Goal: Task Accomplishment & Management: Use online tool/utility

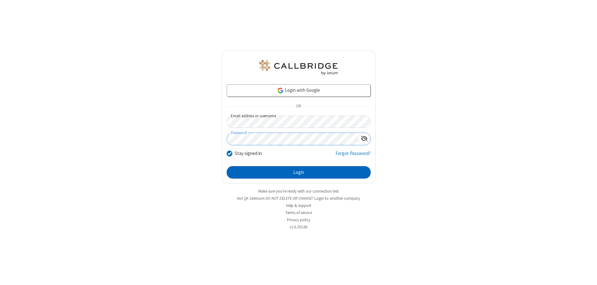
click at [299, 172] on button "Login" at bounding box center [299, 172] width 144 height 12
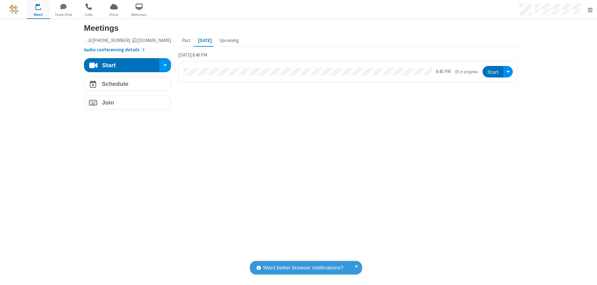
click at [590, 10] on span "Open menu" at bounding box center [590, 10] width 5 height 6
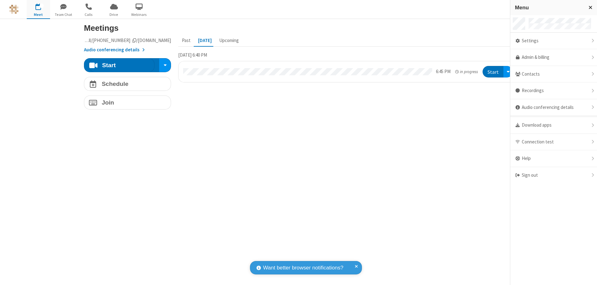
click at [114, 14] on span "Drive" at bounding box center [113, 15] width 23 height 6
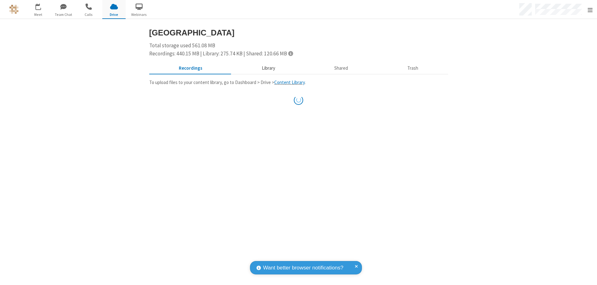
click at [265, 68] on button "Library" at bounding box center [268, 69] width 73 height 12
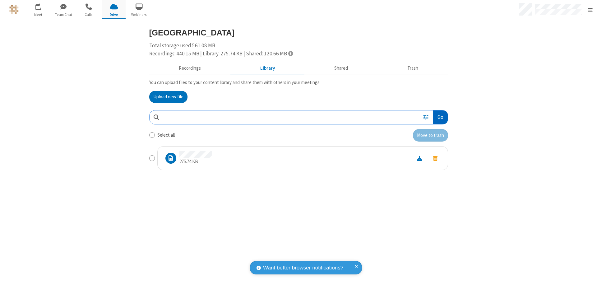
click at [438, 117] on button "Go" at bounding box center [440, 117] width 14 height 14
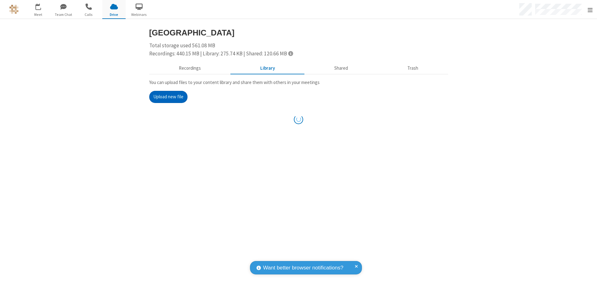
click at [166, 97] on button "Upload new file" at bounding box center [168, 97] width 38 height 12
